Goal: Entertainment & Leisure: Consume media (video, audio)

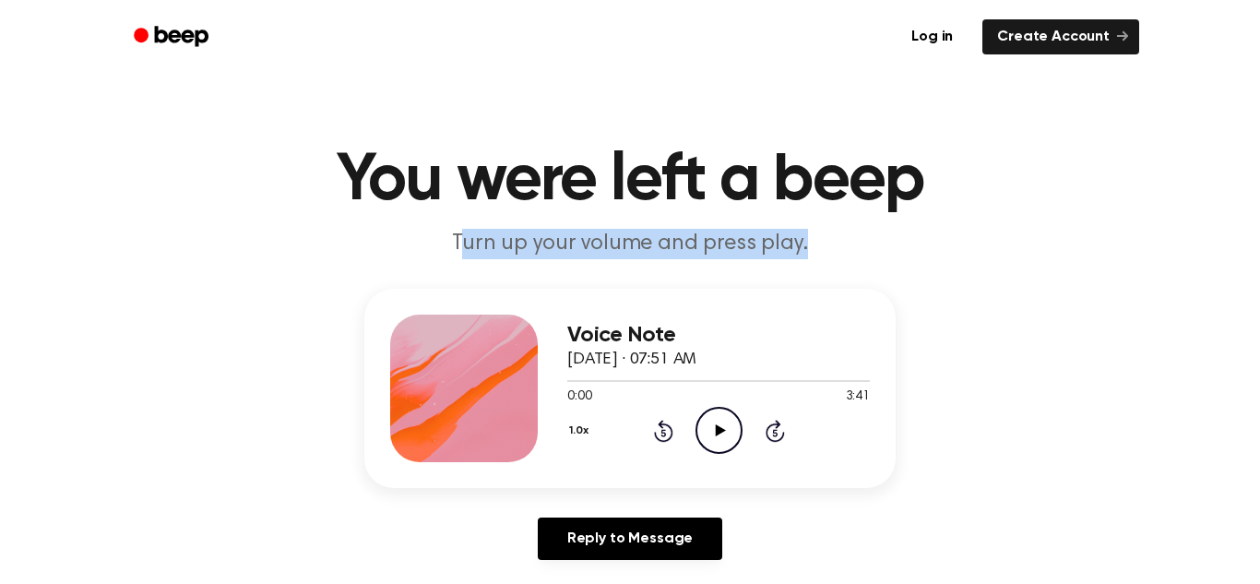
drag, startPoint x: 0, startPoint y: 0, endPoint x: 444, endPoint y: 362, distance: 572.3
click at [448, 327] on main "You were left a beep Turn up your volume and press play. Voice Note September 1…" at bounding box center [630, 568] width 1260 height 1137
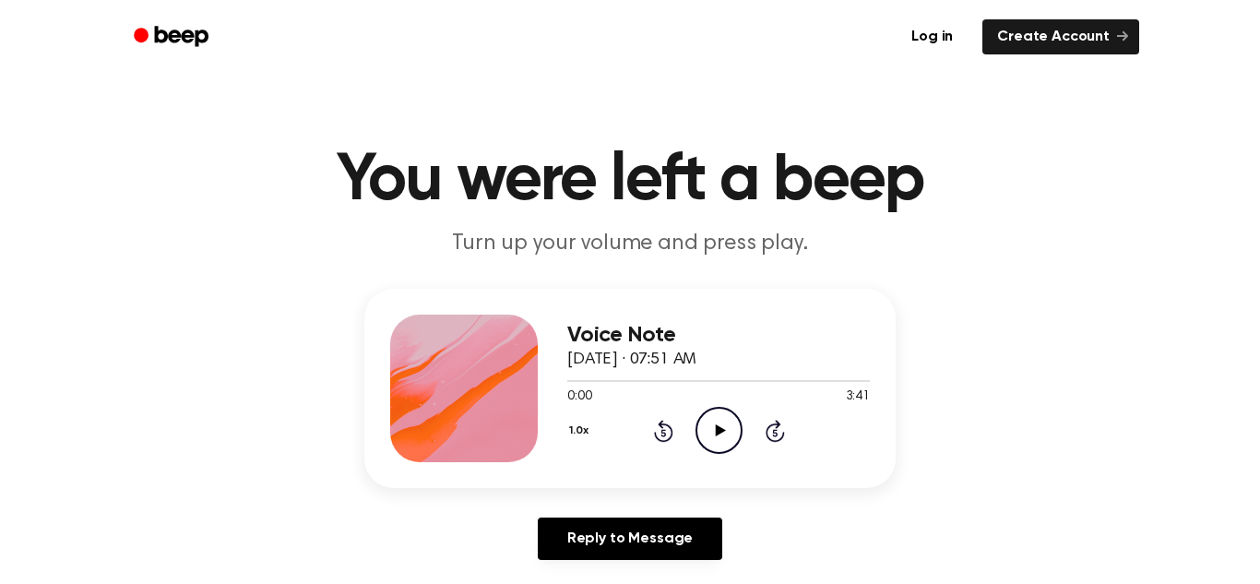
drag, startPoint x: 716, startPoint y: 430, endPoint x: 707, endPoint y: 440, distance: 13.7
click at [713, 425] on icon "Play Audio" at bounding box center [718, 430] width 47 height 47
click at [725, 425] on icon "Pause Audio" at bounding box center [718, 430] width 47 height 47
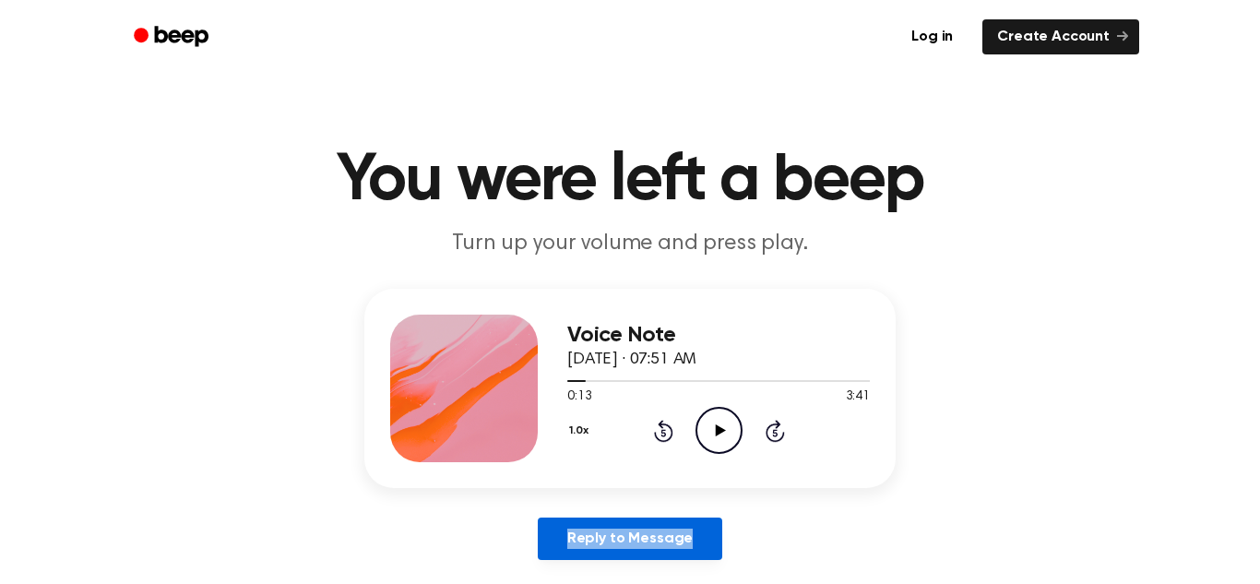
drag, startPoint x: 656, startPoint y: 534, endPoint x: 641, endPoint y: 554, distance: 25.1
click at [665, 542] on link "Reply to Message" at bounding box center [630, 538] width 184 height 42
click at [645, 552] on link "Reply to Message" at bounding box center [630, 538] width 184 height 42
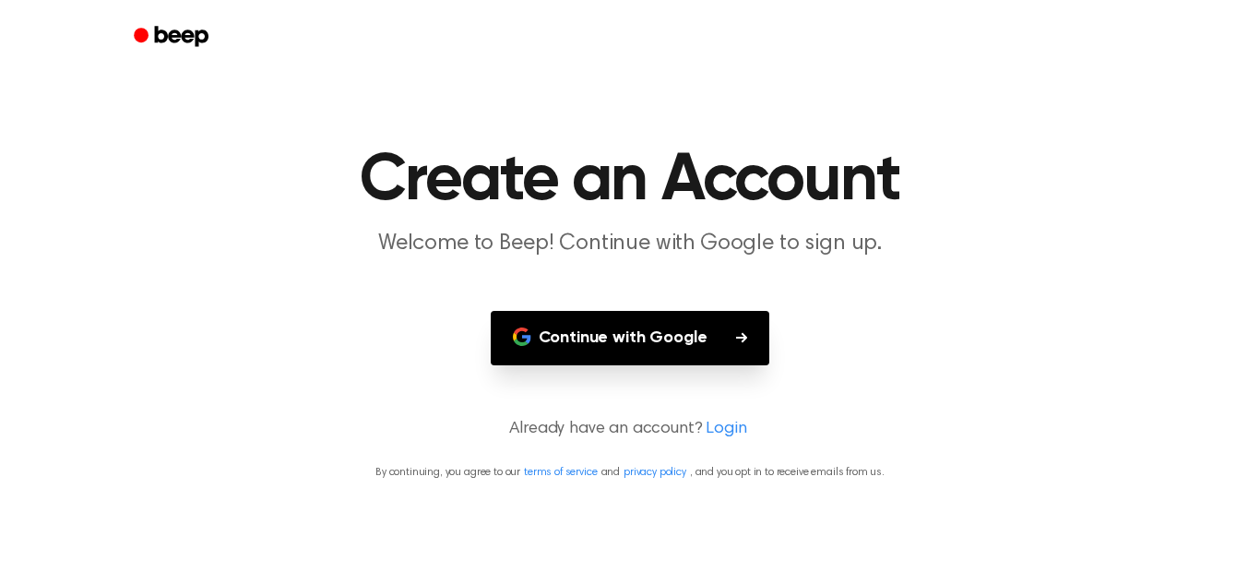
click at [605, 371] on main "Create an Account Welcome to Beep! Continue with Google to sign up. Continue wi…" at bounding box center [630, 292] width 1260 height 584
click at [594, 348] on button "Continue with Google" at bounding box center [630, 338] width 279 height 54
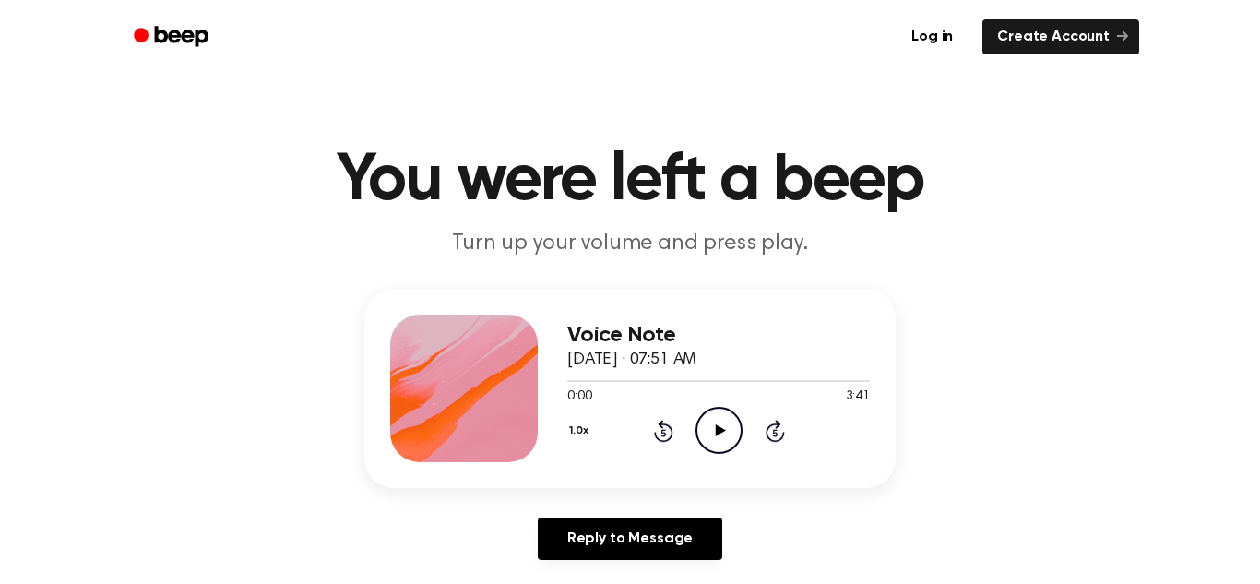
click at [707, 428] on icon "Play Audio" at bounding box center [718, 430] width 47 height 47
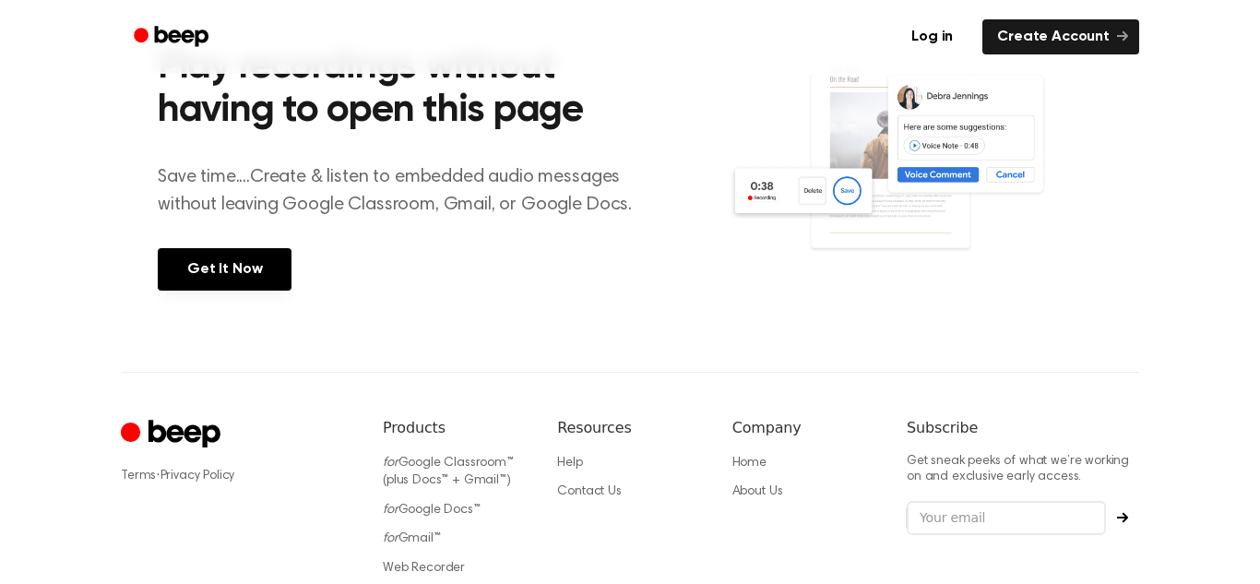
scroll to position [766, 0]
click at [709, 423] on div "Terms · Privacy Policy Products for Google Classroom™ (plus Docs™ + Gmail™) for…" at bounding box center [630, 501] width 1018 height 261
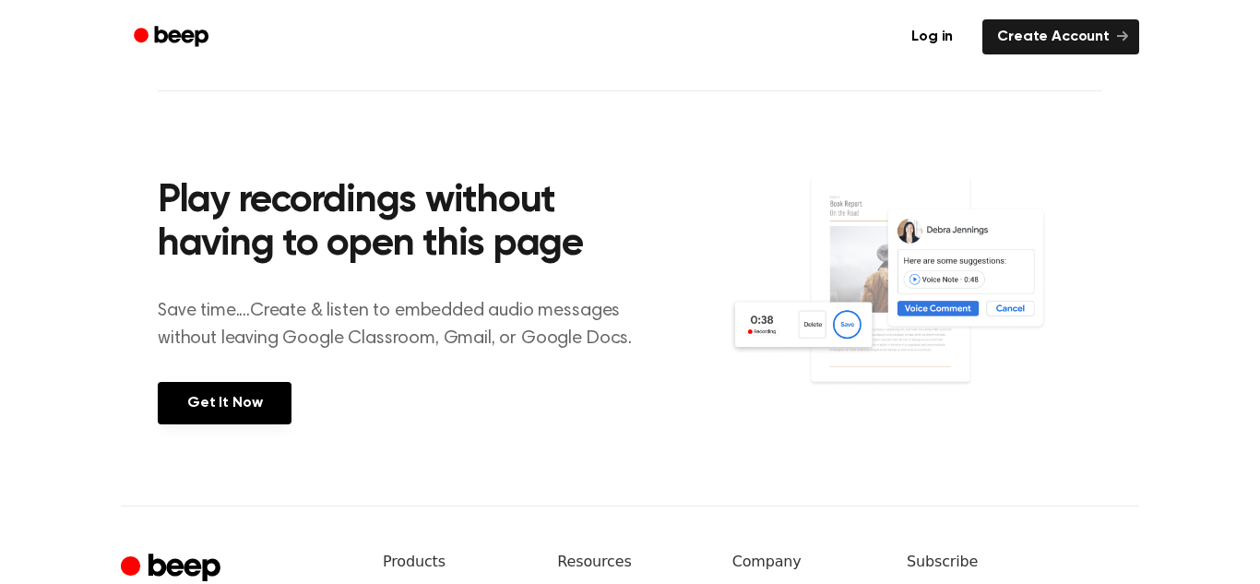
scroll to position [634, 0]
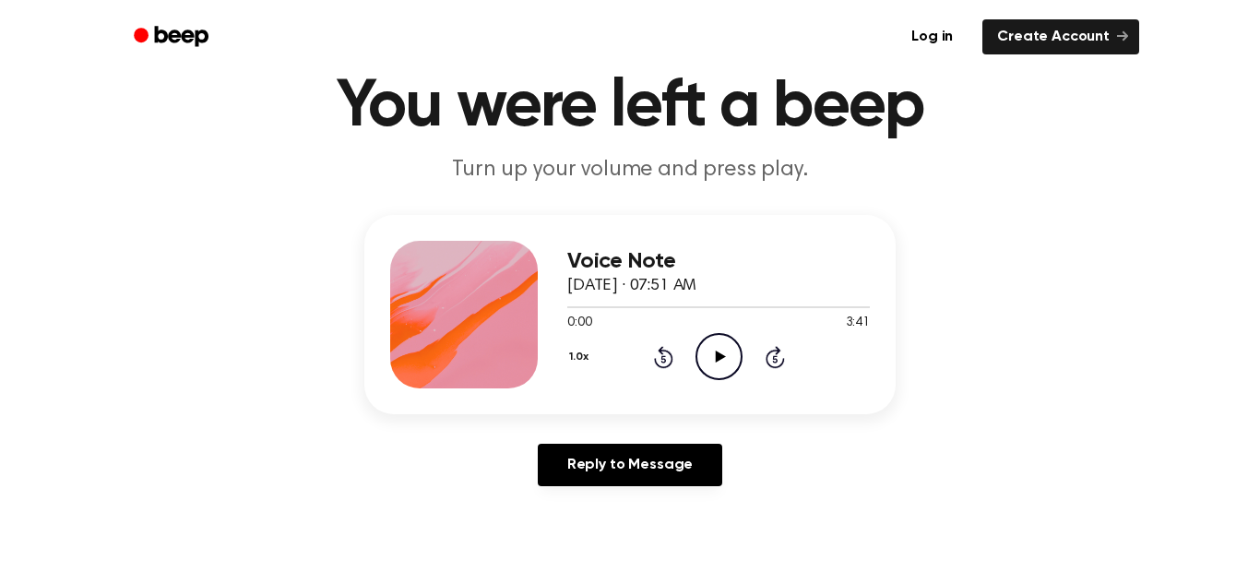
scroll to position [69, 0]
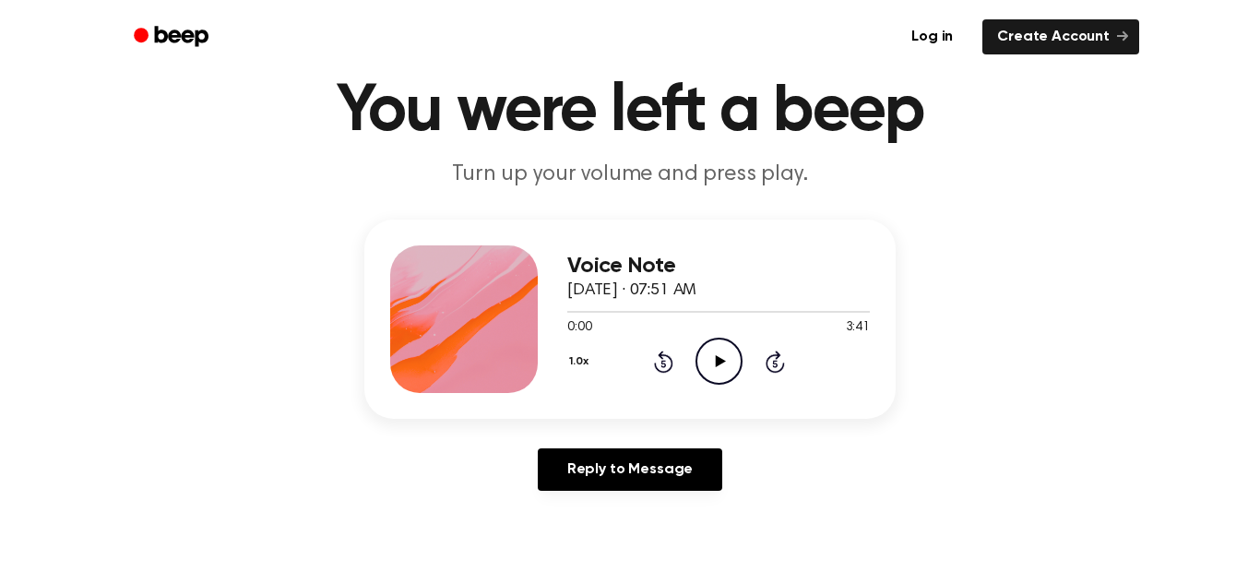
click at [719, 362] on icon at bounding box center [720, 361] width 10 height 12
click at [719, 362] on icon "Pause Audio" at bounding box center [718, 361] width 47 height 47
click at [679, 350] on div "1.0x Rewind 5 seconds Play Audio Skip 5 seconds" at bounding box center [718, 361] width 303 height 47
drag, startPoint x: 722, startPoint y: 362, endPoint x: 716, endPoint y: 374, distance: 13.6
click at [717, 361] on icon at bounding box center [720, 361] width 10 height 12
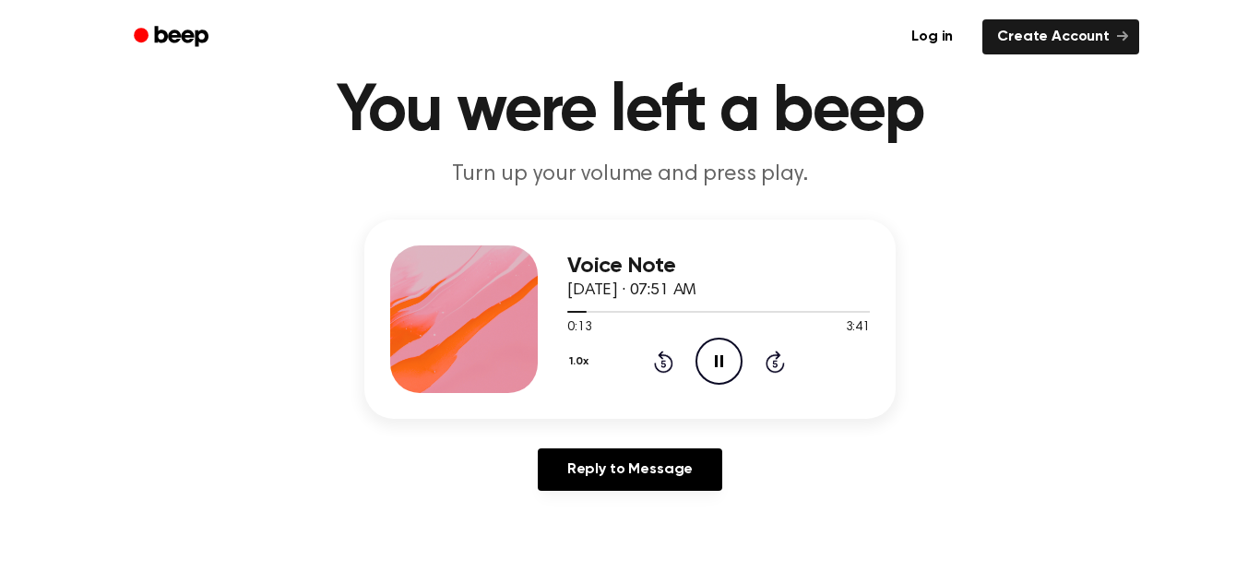
drag, startPoint x: 718, startPoint y: 362, endPoint x: 696, endPoint y: 410, distance: 53.3
click at [717, 352] on icon "Pause Audio" at bounding box center [718, 361] width 47 height 47
click at [719, 359] on icon at bounding box center [720, 361] width 10 height 12
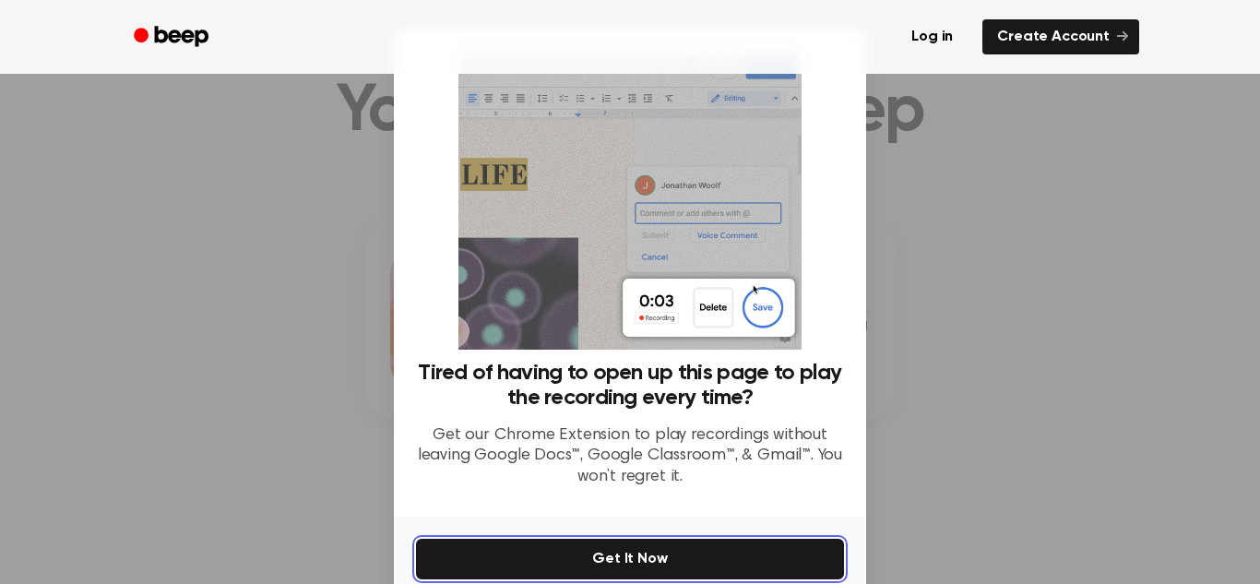
click at [612, 565] on button "Get It Now" at bounding box center [630, 559] width 428 height 41
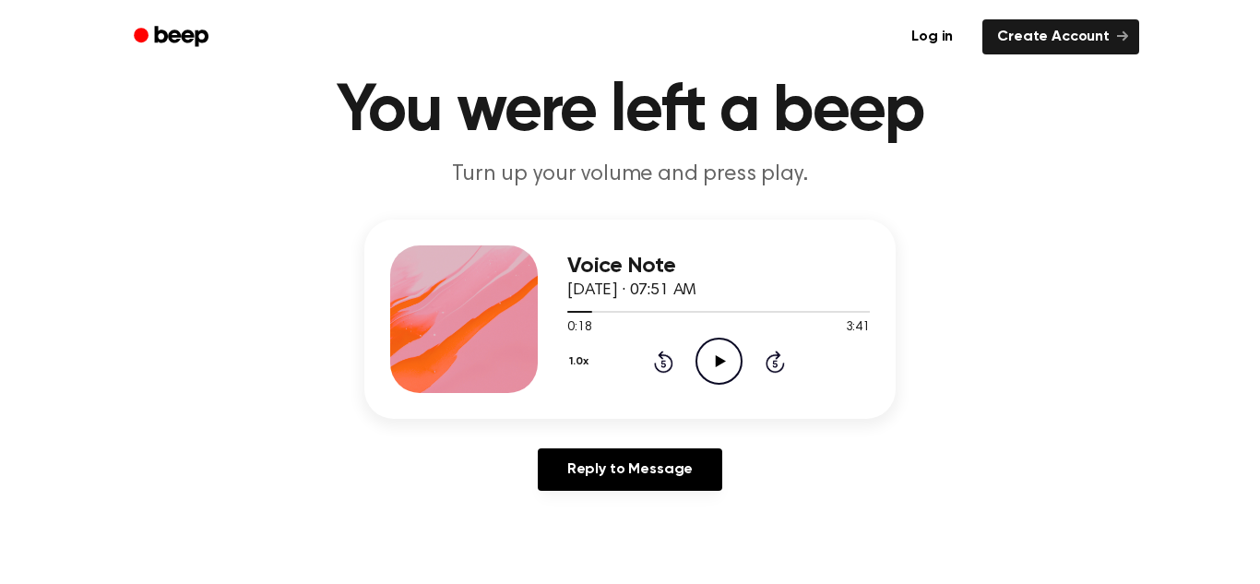
click at [709, 351] on icon "Play Audio" at bounding box center [718, 361] width 47 height 47
click at [709, 350] on icon "Pause Audio" at bounding box center [718, 361] width 47 height 47
click at [710, 358] on icon "Play Audio" at bounding box center [718, 361] width 47 height 47
click at [707, 359] on icon "Pause Audio" at bounding box center [718, 361] width 47 height 47
click at [707, 359] on icon "Play Audio" at bounding box center [718, 361] width 47 height 47
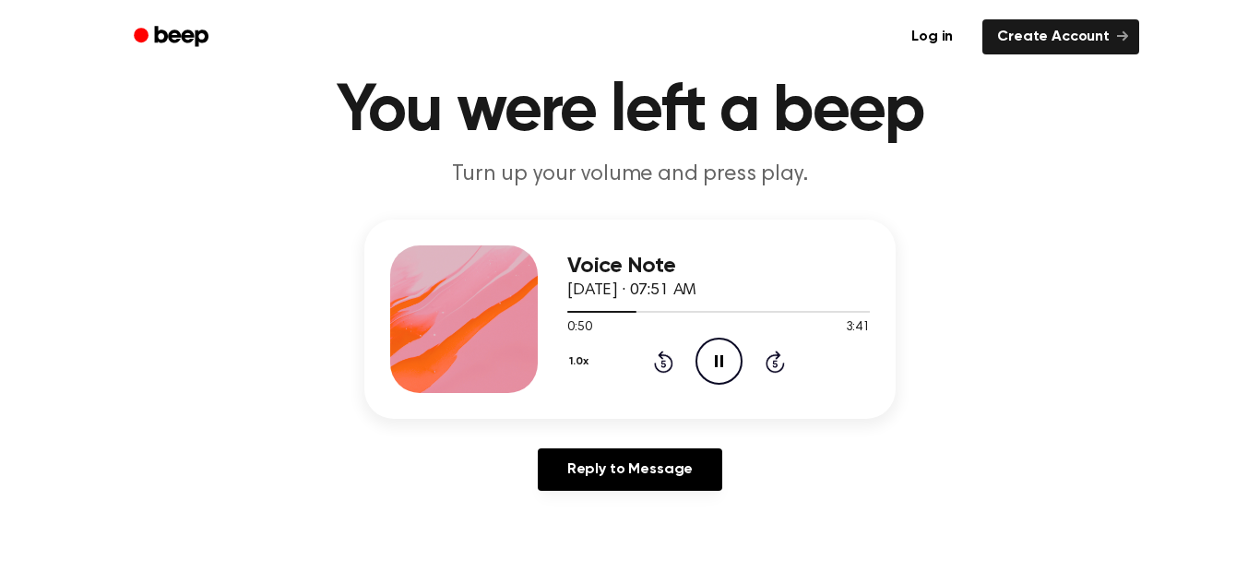
click at [701, 357] on icon "Pause Audio" at bounding box center [718, 361] width 47 height 47
click at [701, 357] on icon "Play Audio" at bounding box center [718, 361] width 47 height 47
click at [701, 357] on icon "Pause Audio" at bounding box center [718, 361] width 47 height 47
click at [701, 357] on icon "Play Audio" at bounding box center [718, 361] width 47 height 47
click at [701, 357] on icon "Pause Audio" at bounding box center [718, 361] width 47 height 47
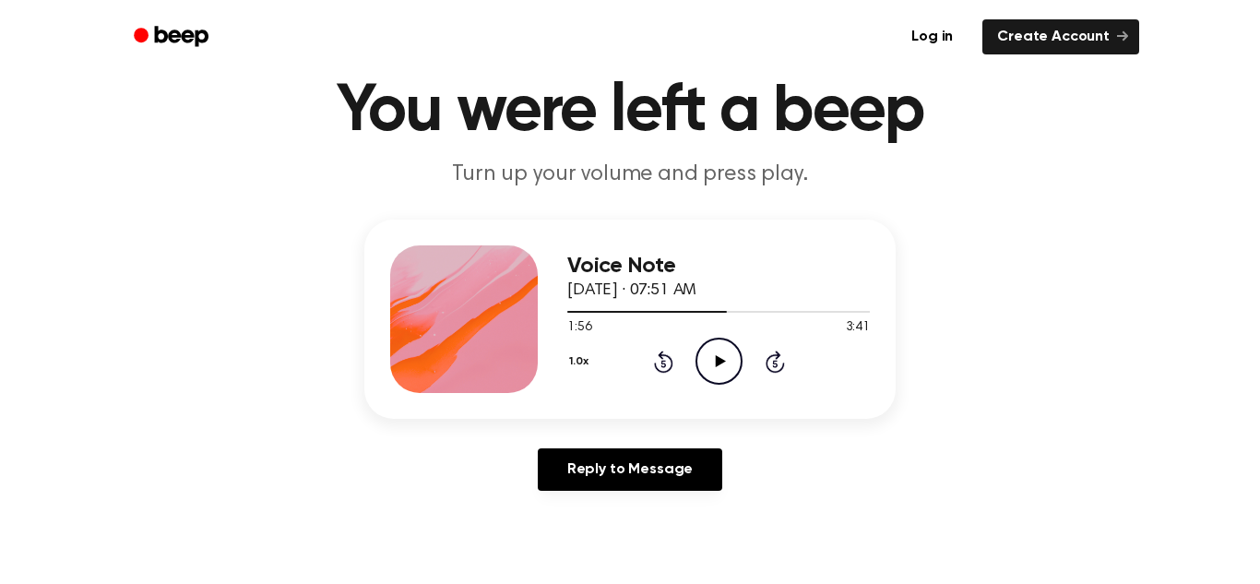
click at [701, 357] on icon "Play Audio" at bounding box center [718, 361] width 47 height 47
click at [701, 357] on icon "Pause Audio" at bounding box center [718, 361] width 47 height 47
click at [701, 357] on icon "Play Audio" at bounding box center [718, 361] width 47 height 47
click at [701, 357] on icon "Pause Audio" at bounding box center [718, 361] width 47 height 47
click at [706, 354] on icon "Play Audio" at bounding box center [718, 361] width 47 height 47
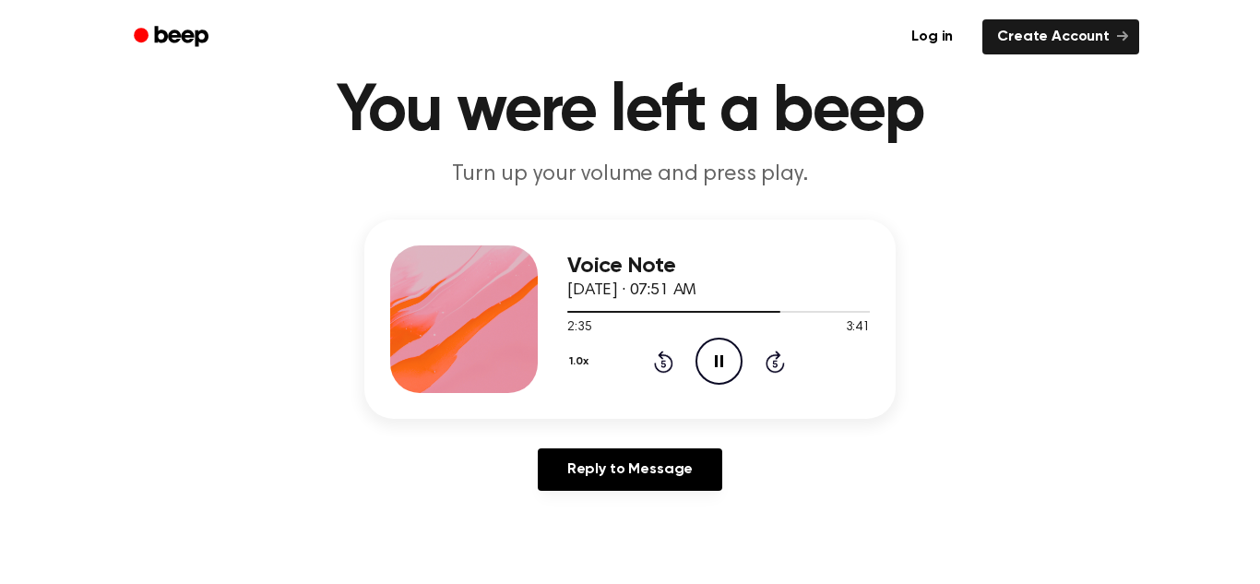
click at [704, 354] on icon "Pause Audio" at bounding box center [718, 361] width 47 height 47
click at [704, 354] on icon "Play Audio" at bounding box center [718, 361] width 47 height 47
click at [704, 354] on icon "Pause Audio" at bounding box center [718, 361] width 47 height 47
click at [704, 354] on icon "Play Audio" at bounding box center [718, 361] width 47 height 47
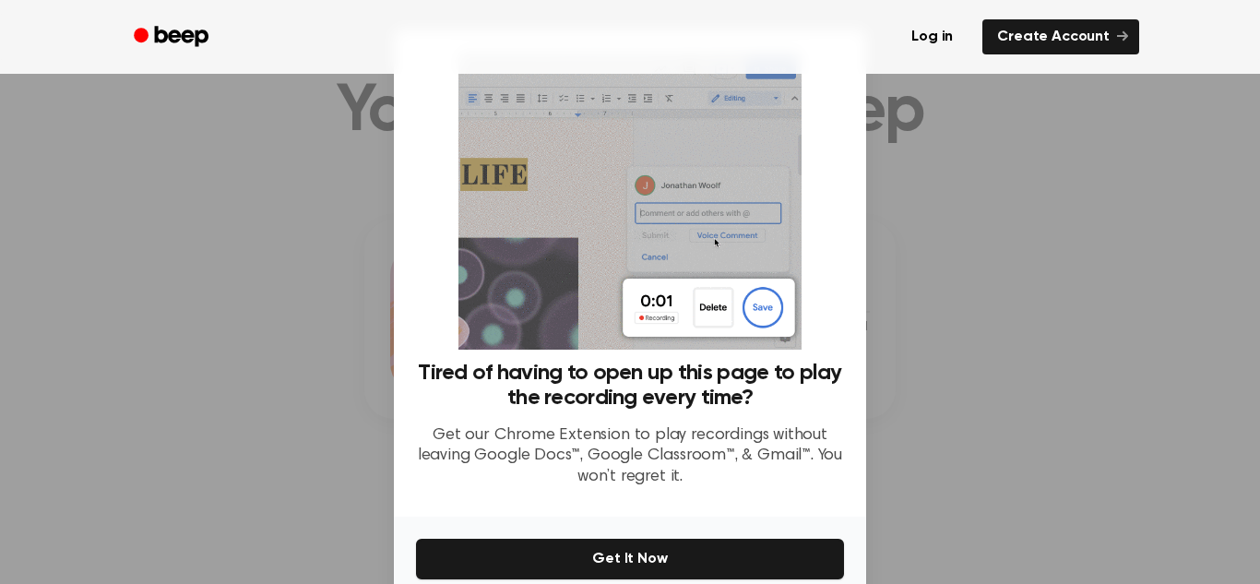
click at [966, 315] on div at bounding box center [630, 292] width 1260 height 584
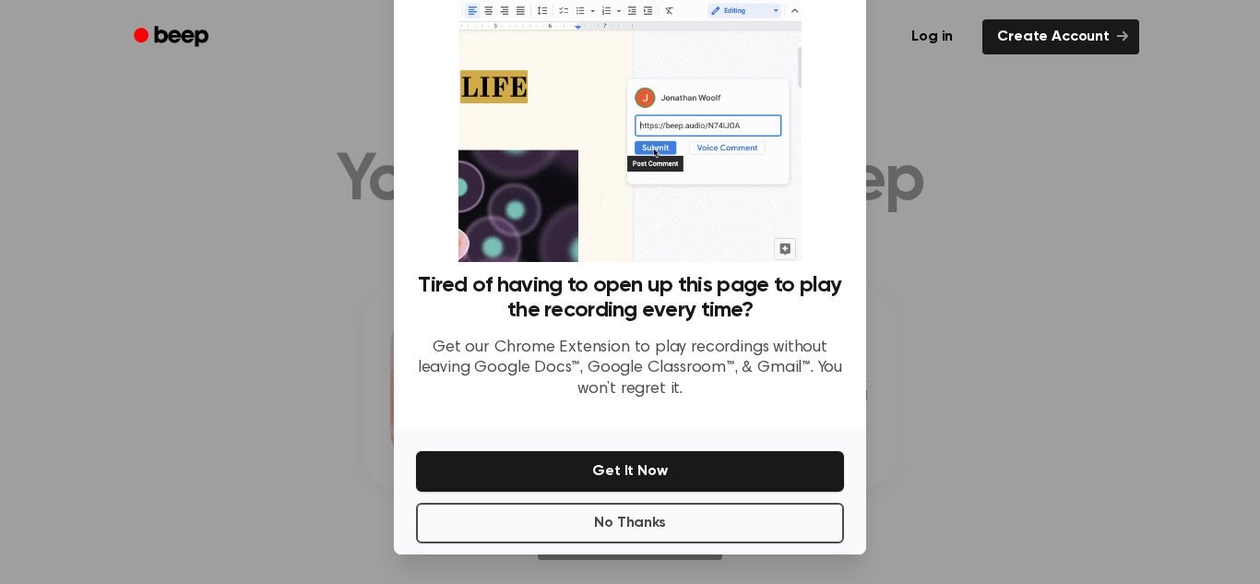
scroll to position [87, 0]
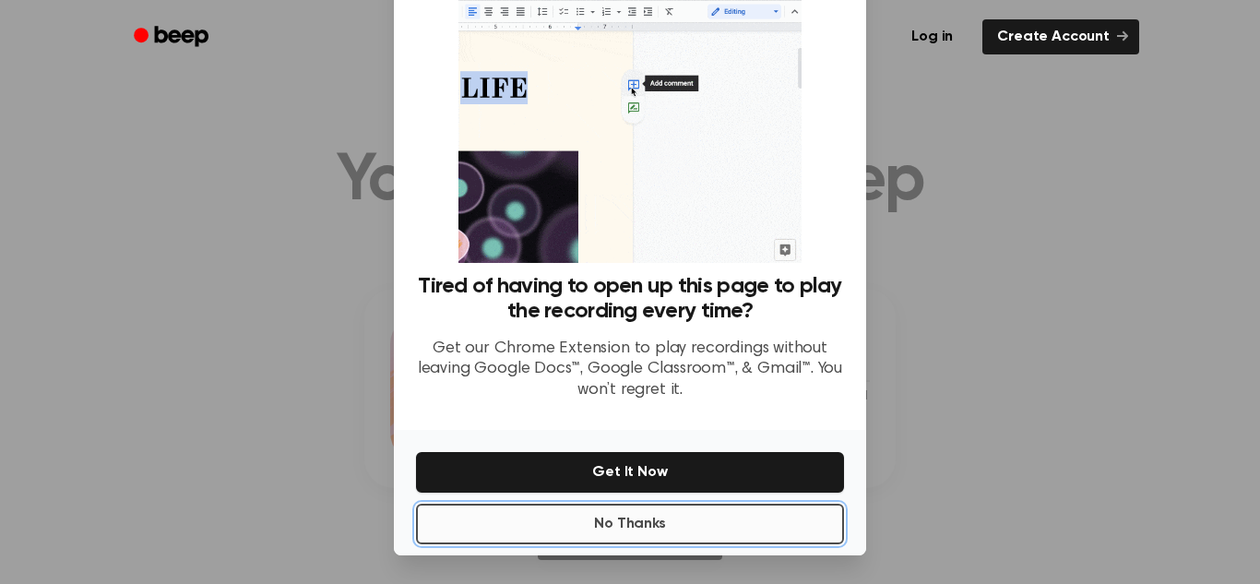
click at [618, 505] on button "No Thanks" at bounding box center [630, 524] width 428 height 41
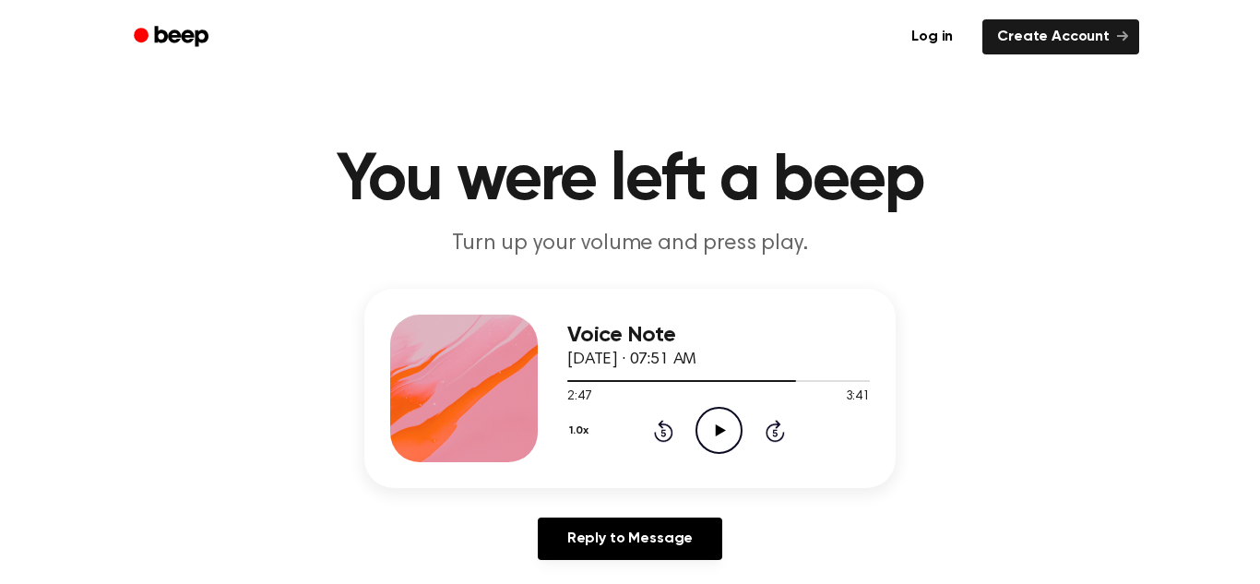
click at [702, 432] on icon "Play Audio" at bounding box center [718, 430] width 47 height 47
